Goal: Navigation & Orientation: Find specific page/section

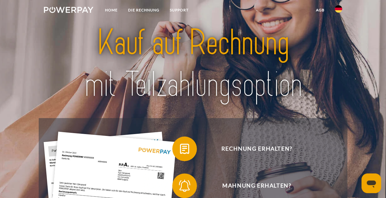
click at [342, 10] on img at bounding box center [338, 8] width 7 height 7
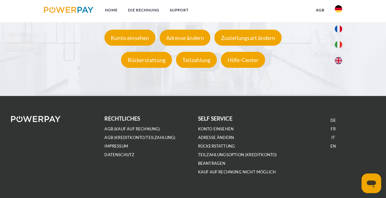
scroll to position [1124, 0]
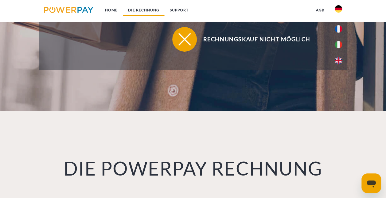
click at [135, 10] on link "DIE RECHNUNG" at bounding box center [144, 10] width 42 height 11
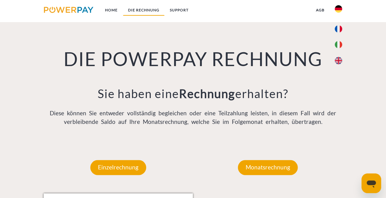
scroll to position [406, 0]
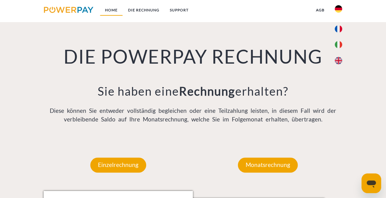
click at [113, 9] on link "Home" at bounding box center [111, 10] width 23 height 11
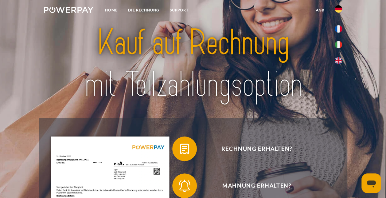
click at [85, 9] on img at bounding box center [69, 10] width 50 height 6
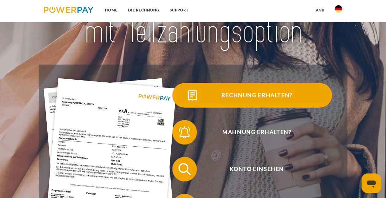
scroll to position [92, 0]
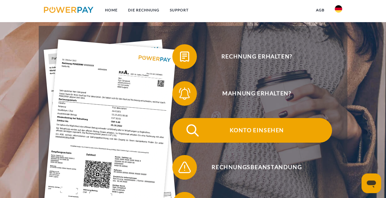
click at [253, 129] on span "Konto einsehen" at bounding box center [257, 130] width 151 height 25
